Goal: Information Seeking & Learning: Learn about a topic

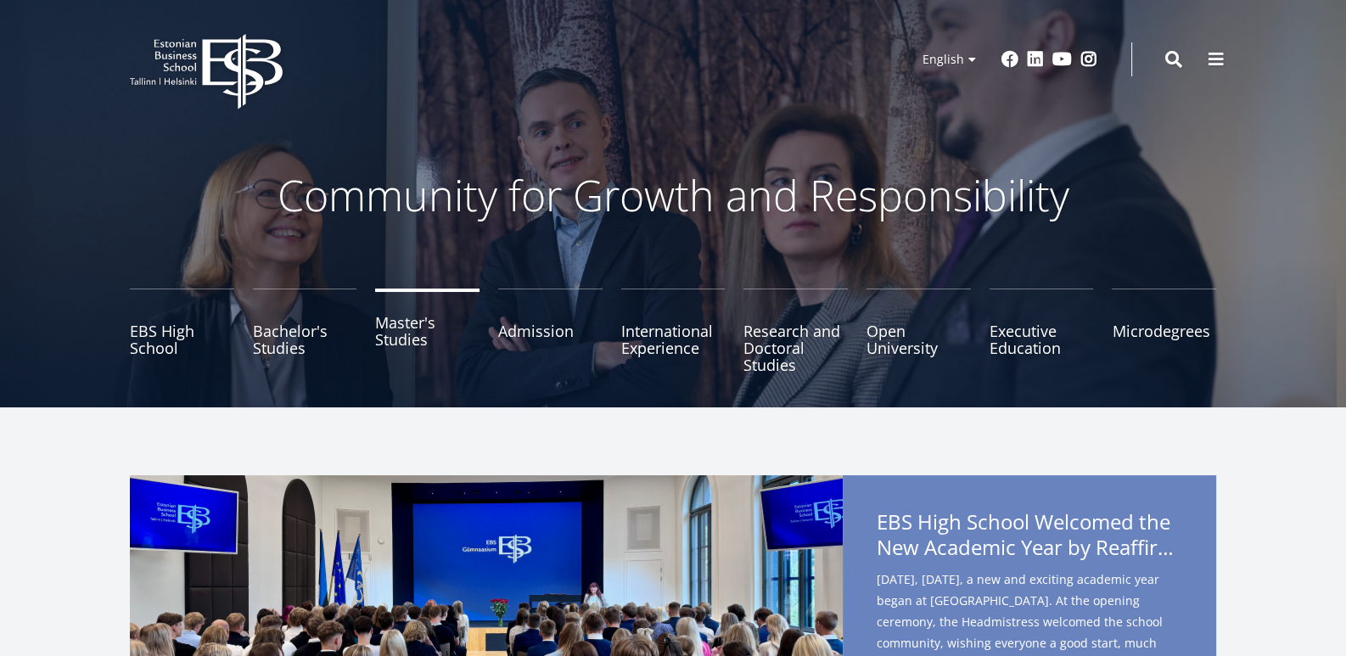
click at [382, 355] on link "Master's Studies" at bounding box center [427, 330] width 104 height 85
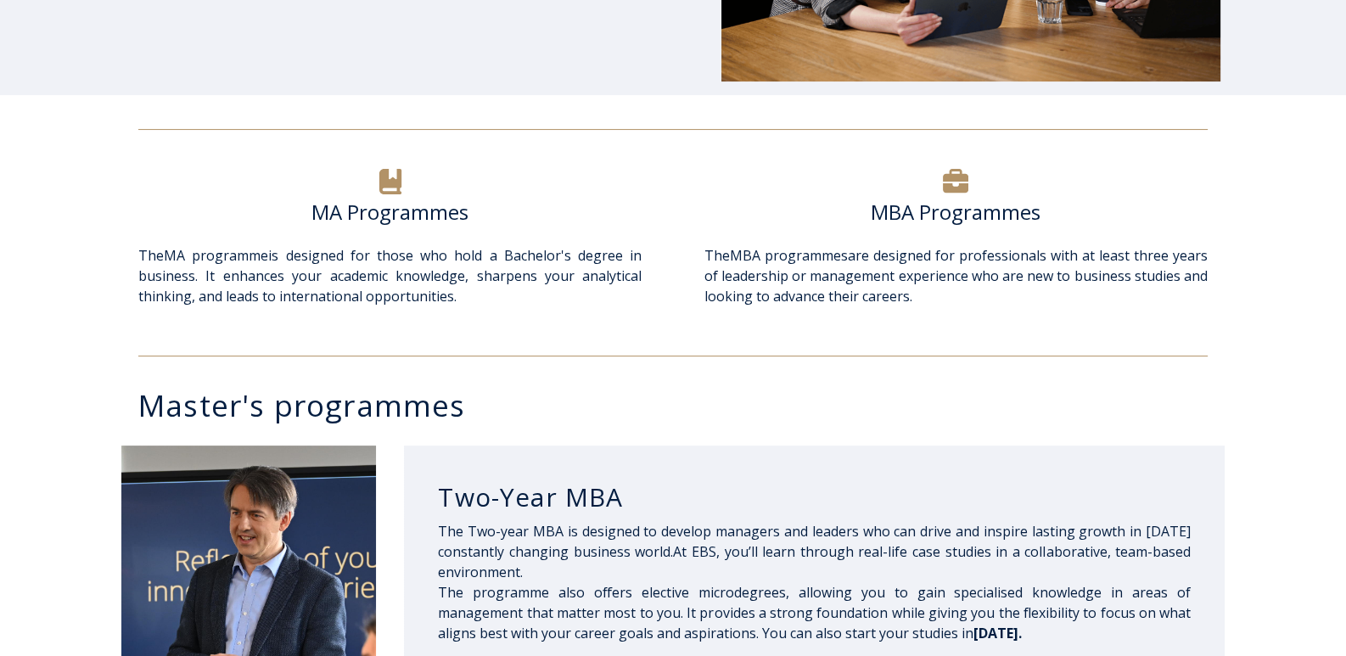
scroll to position [509, 0]
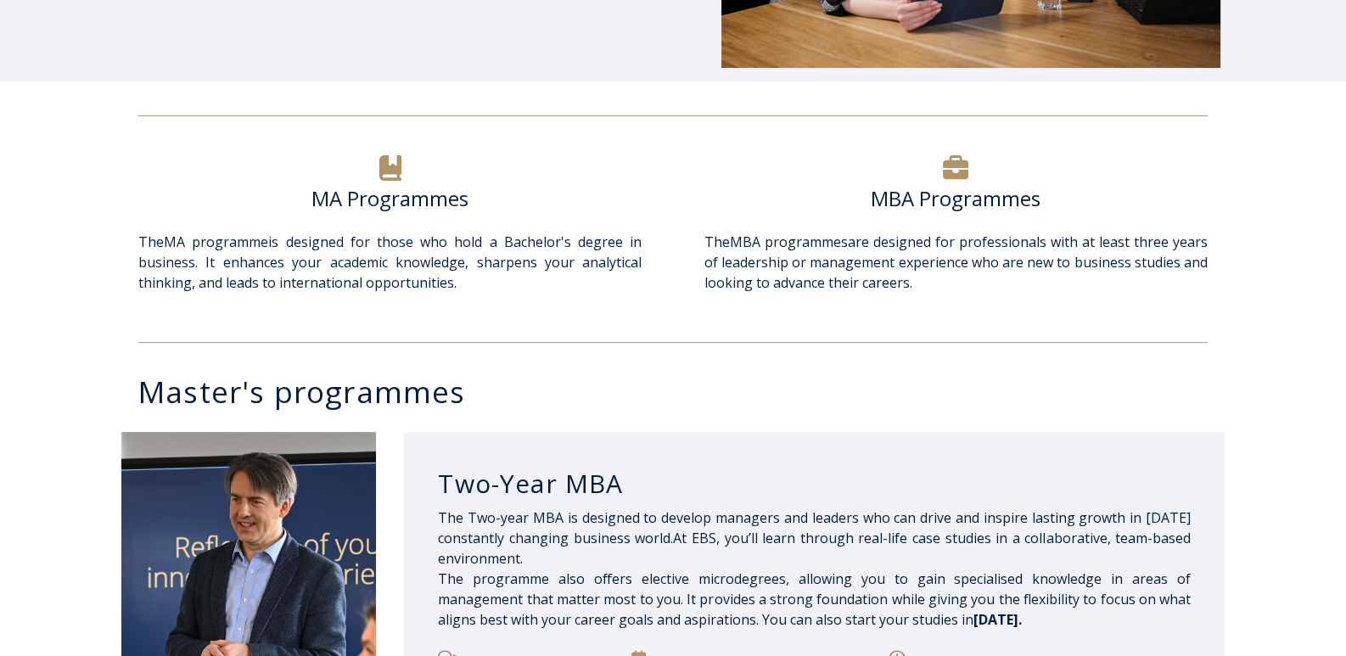
click at [944, 197] on h6 "MBA Programmes" at bounding box center [955, 198] width 503 height 25
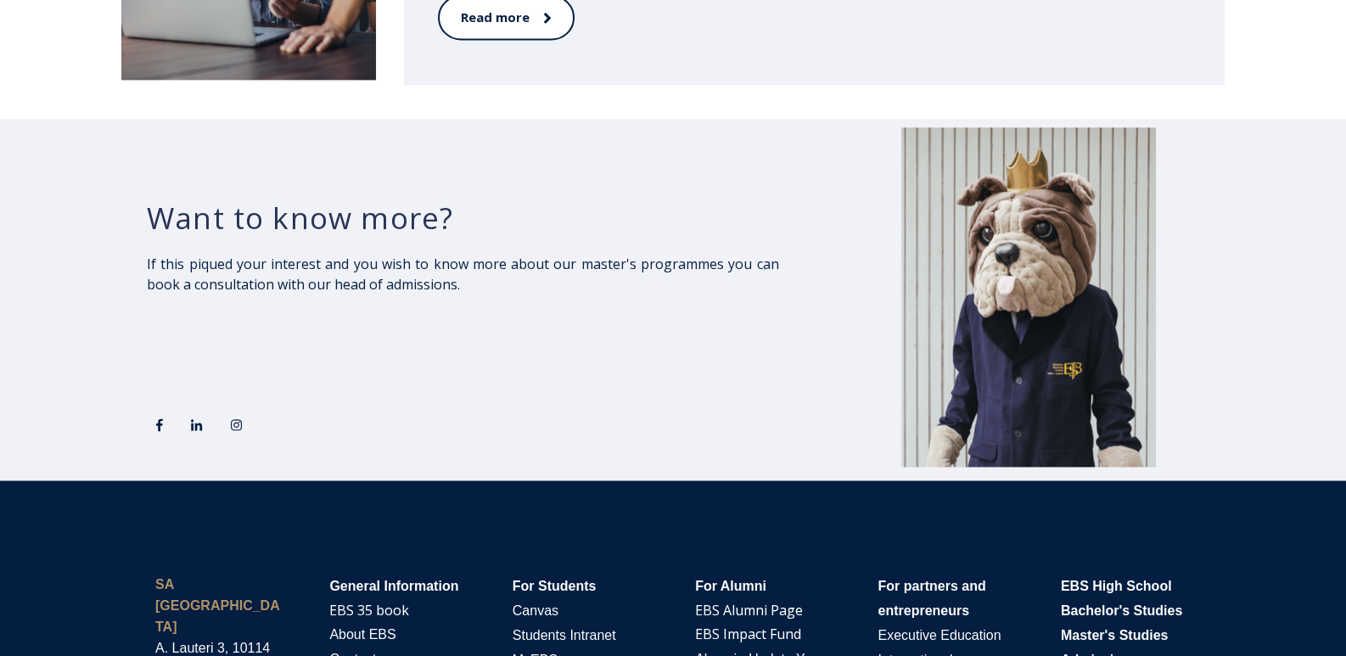
scroll to position [2884, 0]
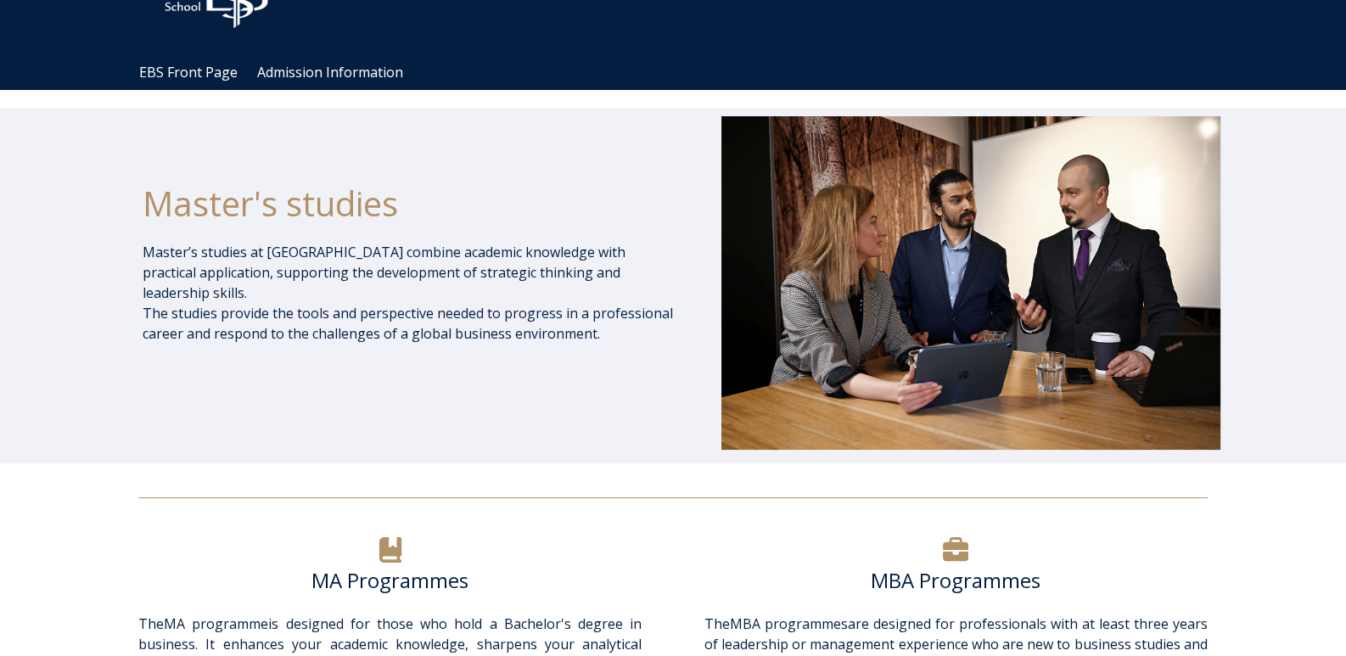
scroll to position [84, 0]
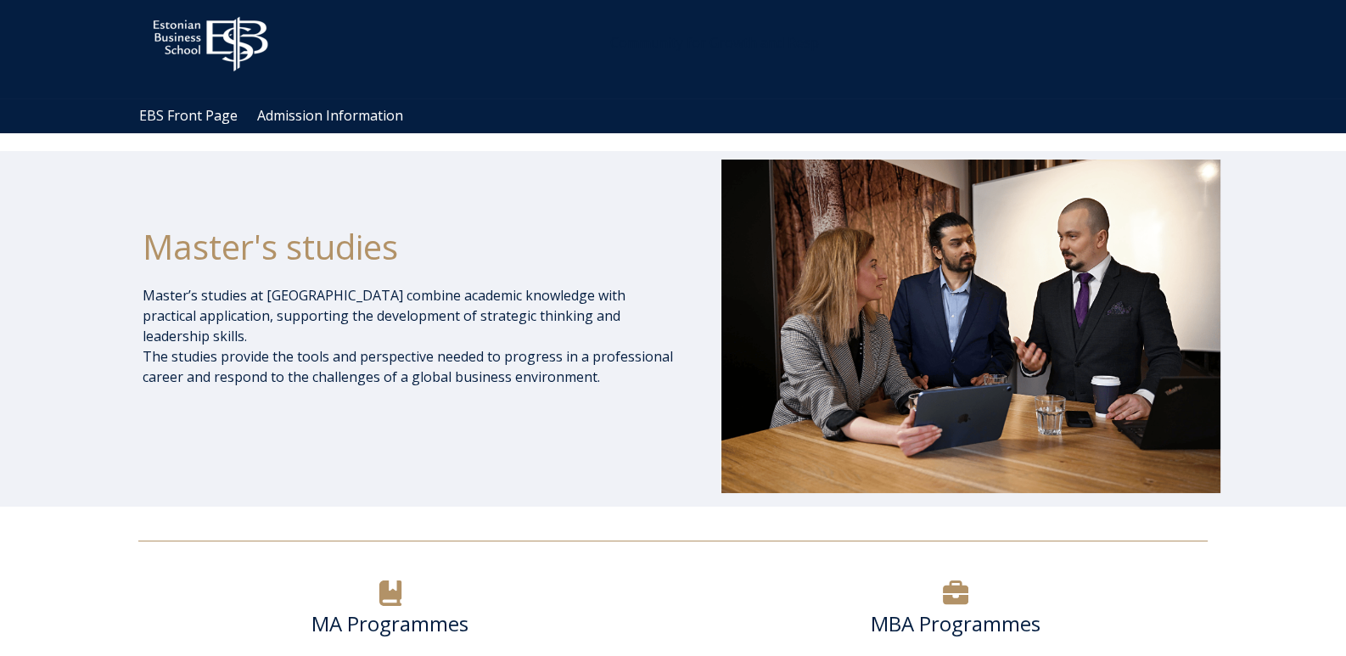
click at [319, 125] on ul "EBS Front Page Admission Information" at bounding box center [681, 115] width 1103 height 35
click at [320, 118] on link "Admission Information" at bounding box center [324, 116] width 134 height 14
click at [51, 289] on div "Master's studies Master’s studies at Estonian Business School combine academic …" at bounding box center [673, 328] width 1346 height 355
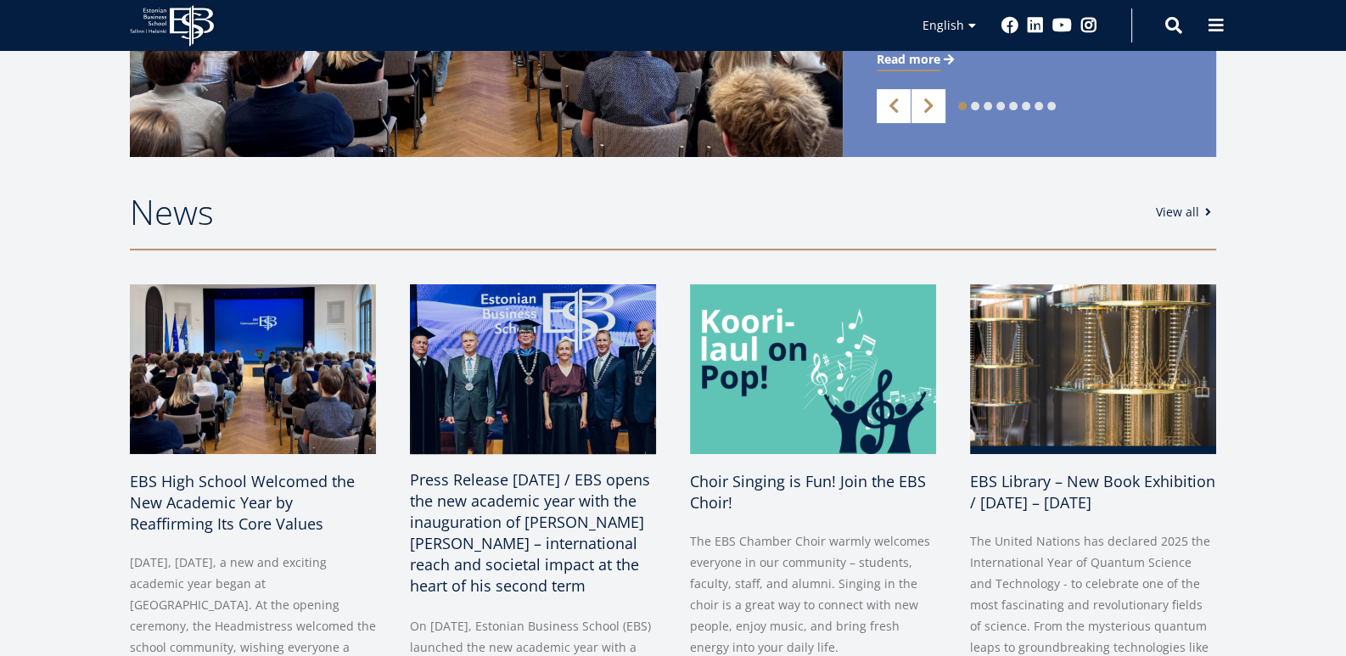
scroll to position [763, 0]
